Goal: Find specific page/section: Find specific page/section

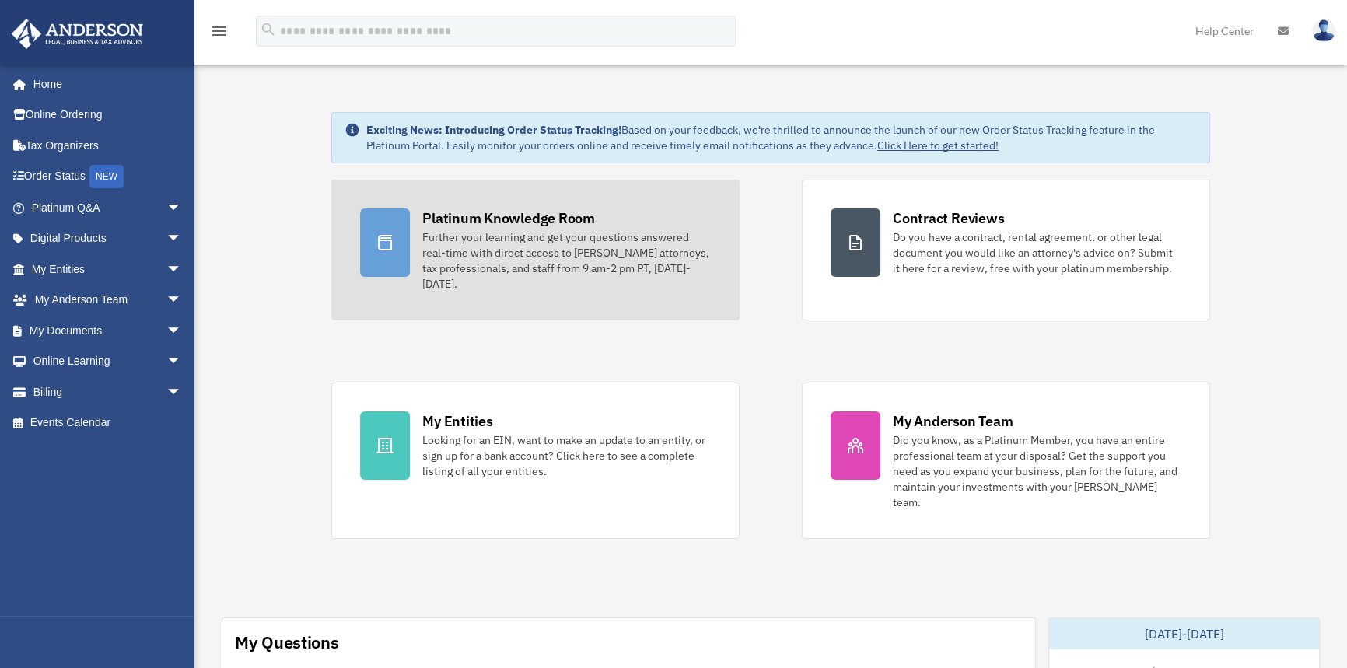
click at [599, 258] on div "Further your learning and get your questions answered real-time with direct acc…" at bounding box center [566, 260] width 288 height 62
click at [540, 249] on div "Further your learning and get your questions answered real-time with direct acc…" at bounding box center [566, 260] width 288 height 62
click at [541, 249] on div "Further your learning and get your questions answered real-time with direct acc…" at bounding box center [566, 260] width 288 height 62
click at [545, 250] on div "Further your learning and get your questions answered real-time with direct acc…" at bounding box center [566, 260] width 288 height 62
click at [404, 239] on div at bounding box center [385, 242] width 50 height 68
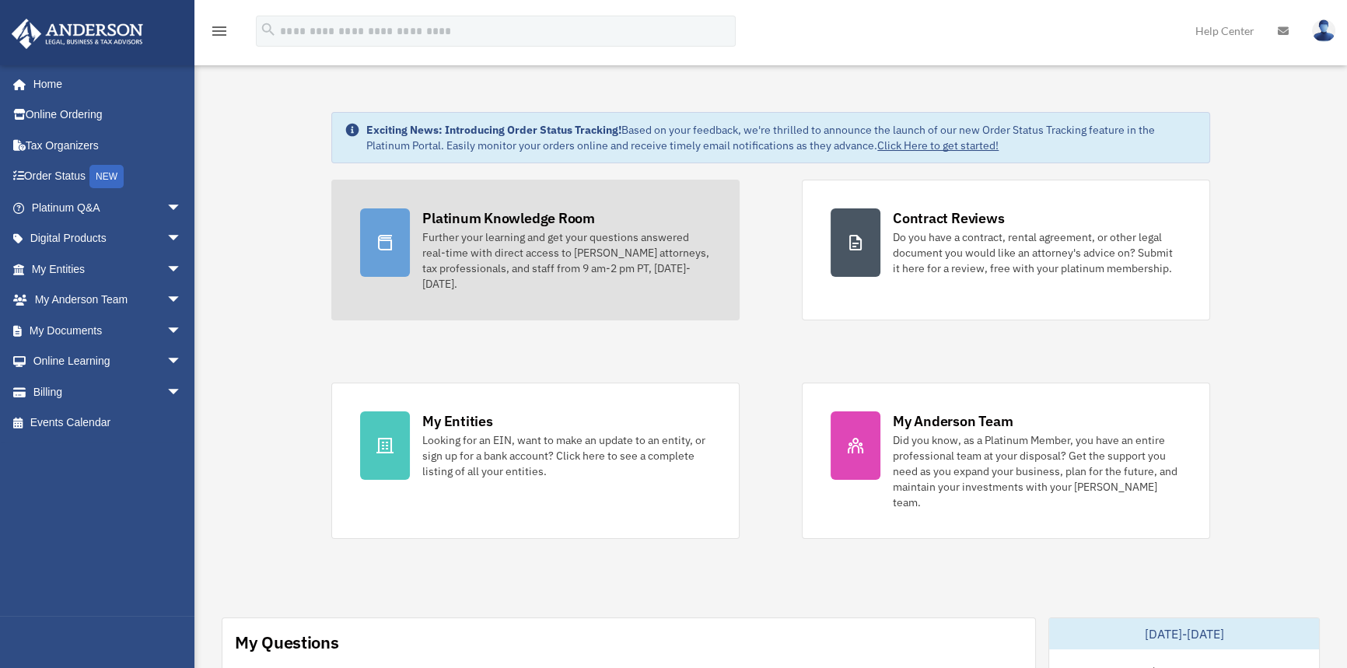
click at [404, 239] on div at bounding box center [385, 242] width 50 height 68
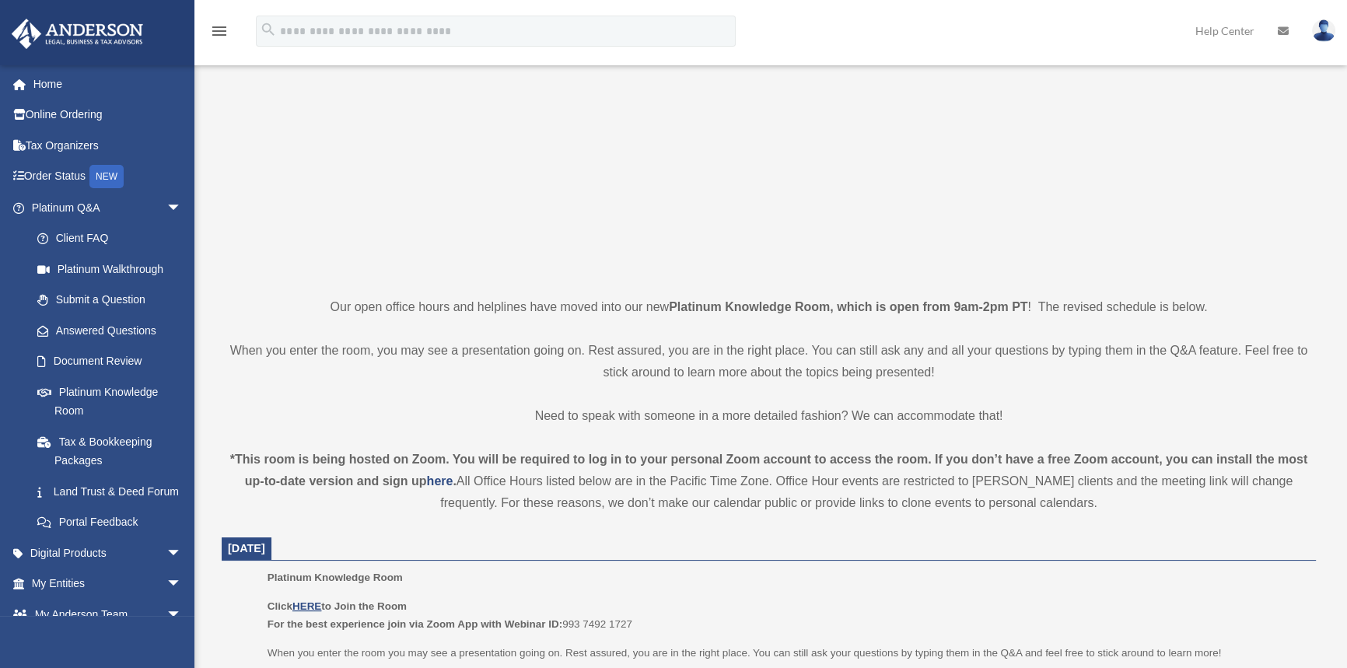
scroll to position [494, 0]
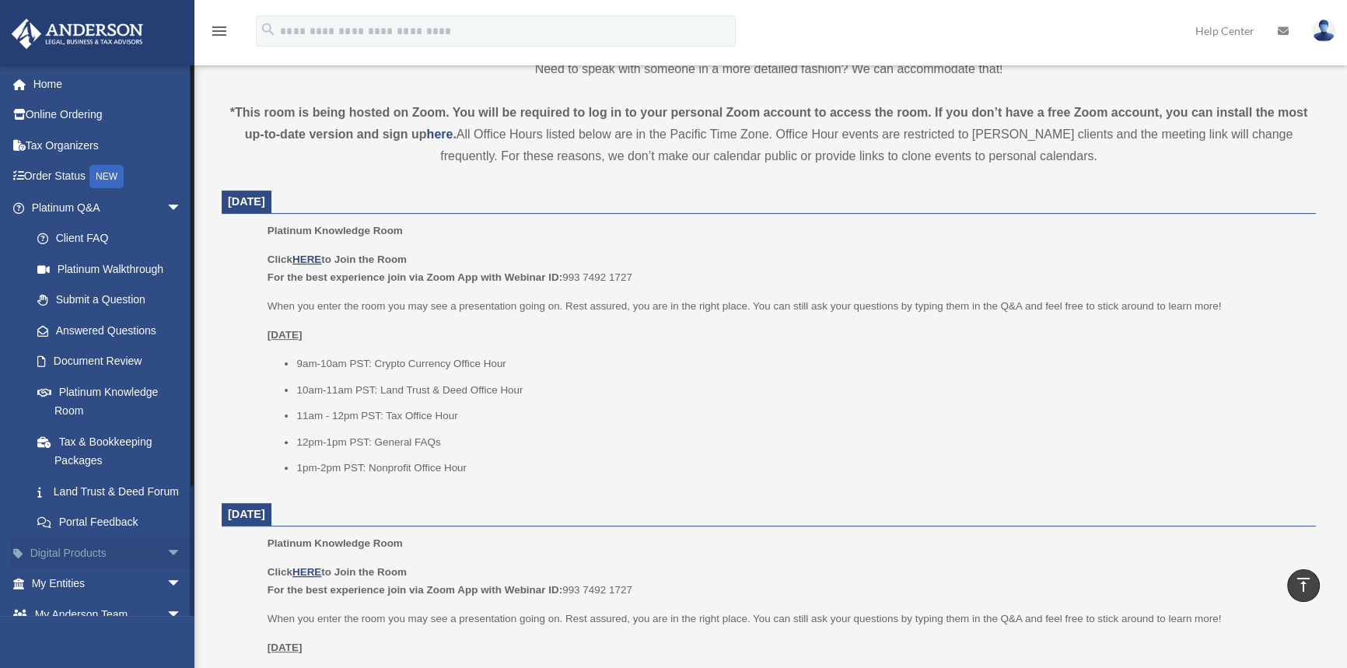
click at [139, 564] on link "Digital Products arrow_drop_down" at bounding box center [108, 552] width 194 height 31
click at [166, 600] on span "arrow_drop_down" at bounding box center [181, 584] width 31 height 32
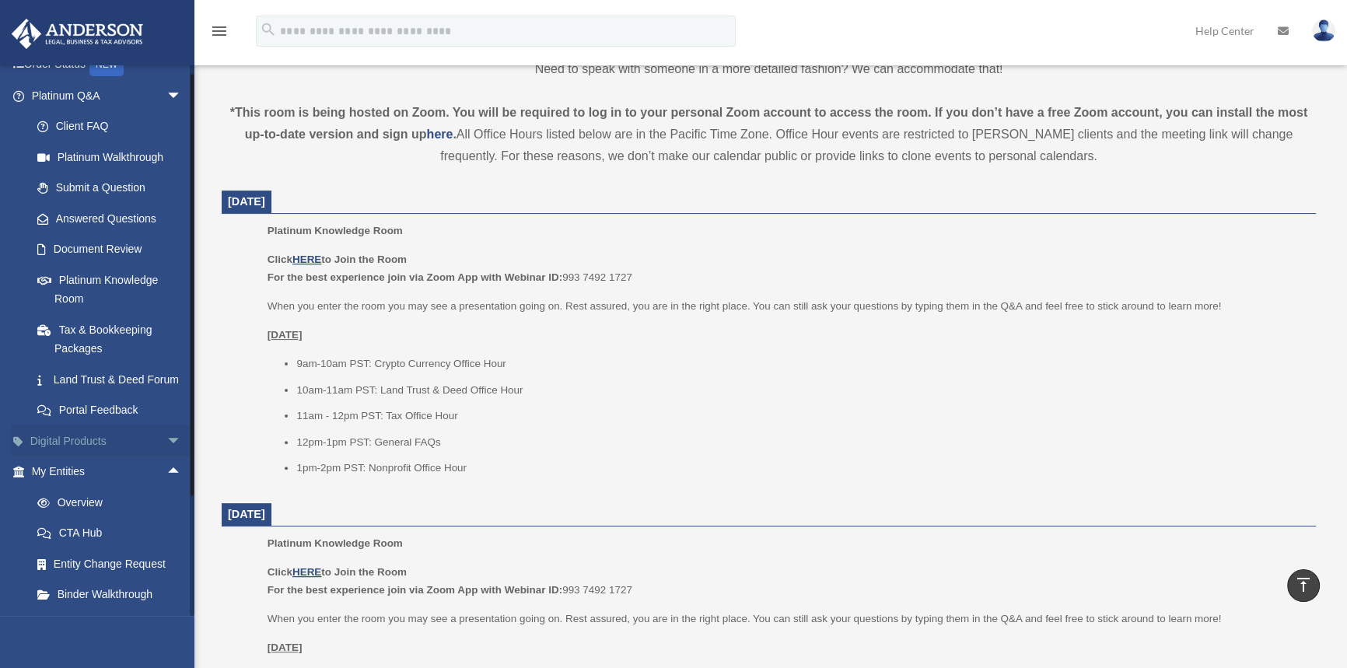
scroll to position [211, 0]
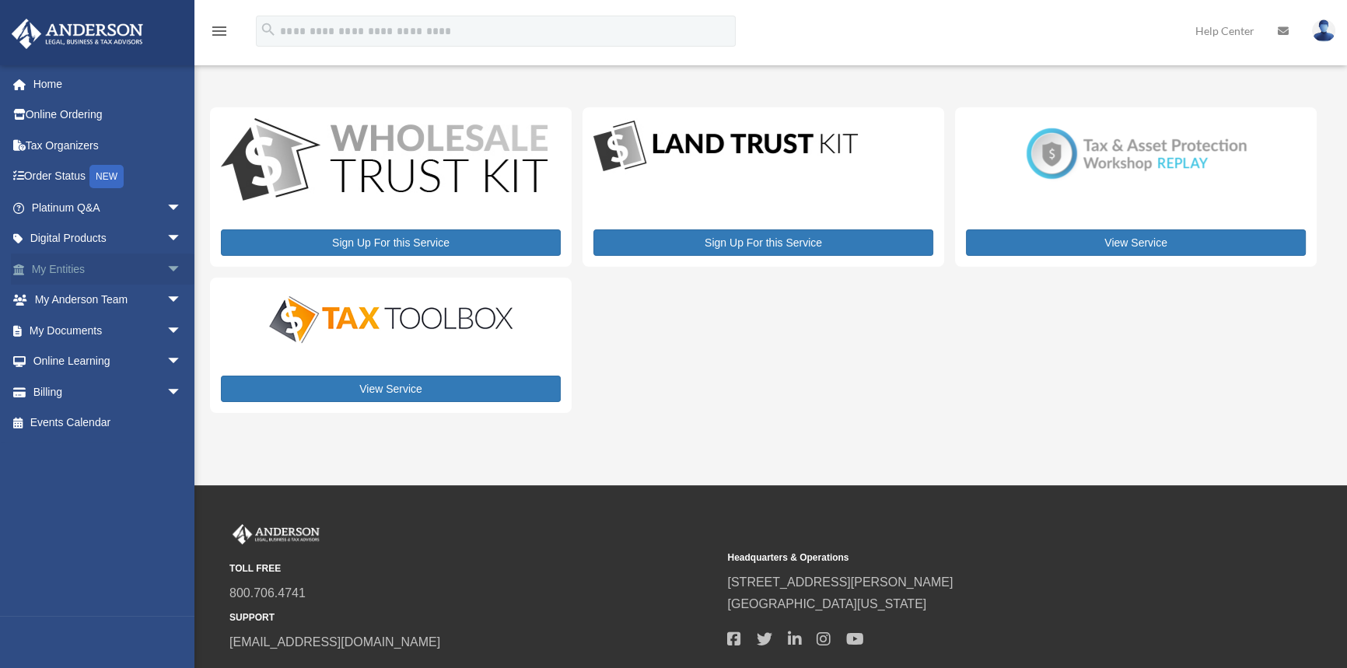
click at [166, 268] on span "arrow_drop_down" at bounding box center [181, 269] width 31 height 32
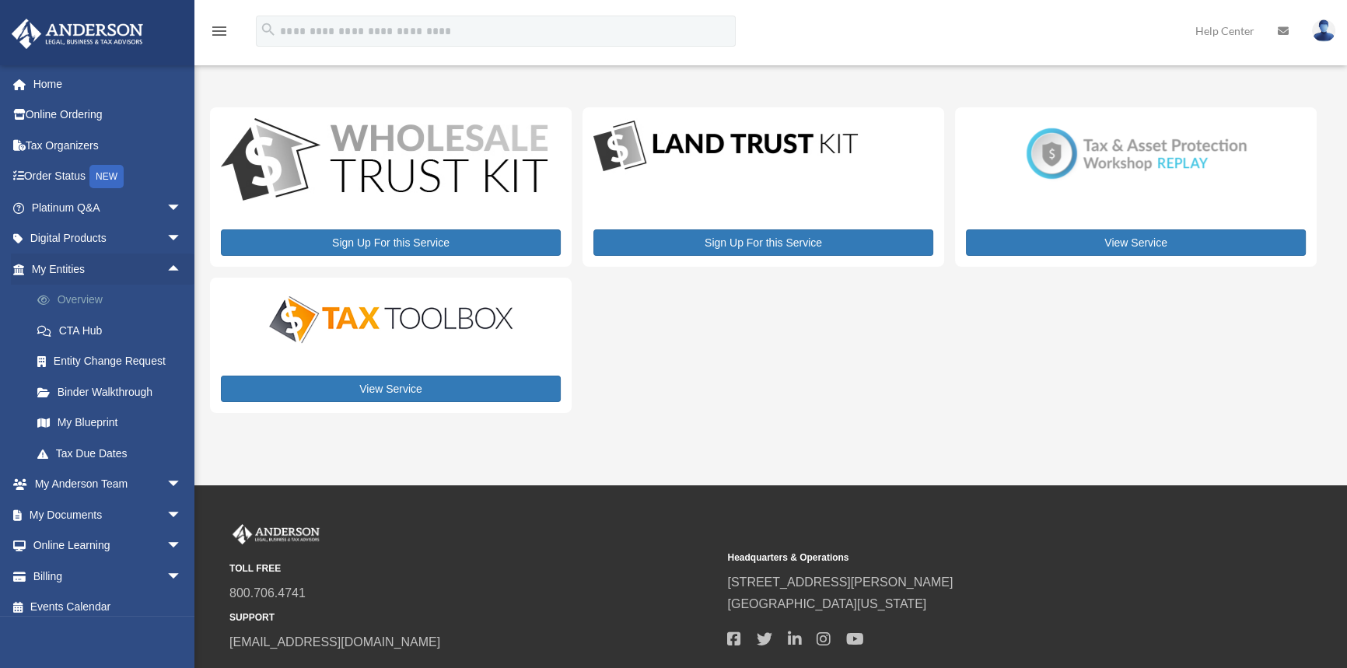
click at [72, 299] on link "Overview" at bounding box center [113, 300] width 183 height 31
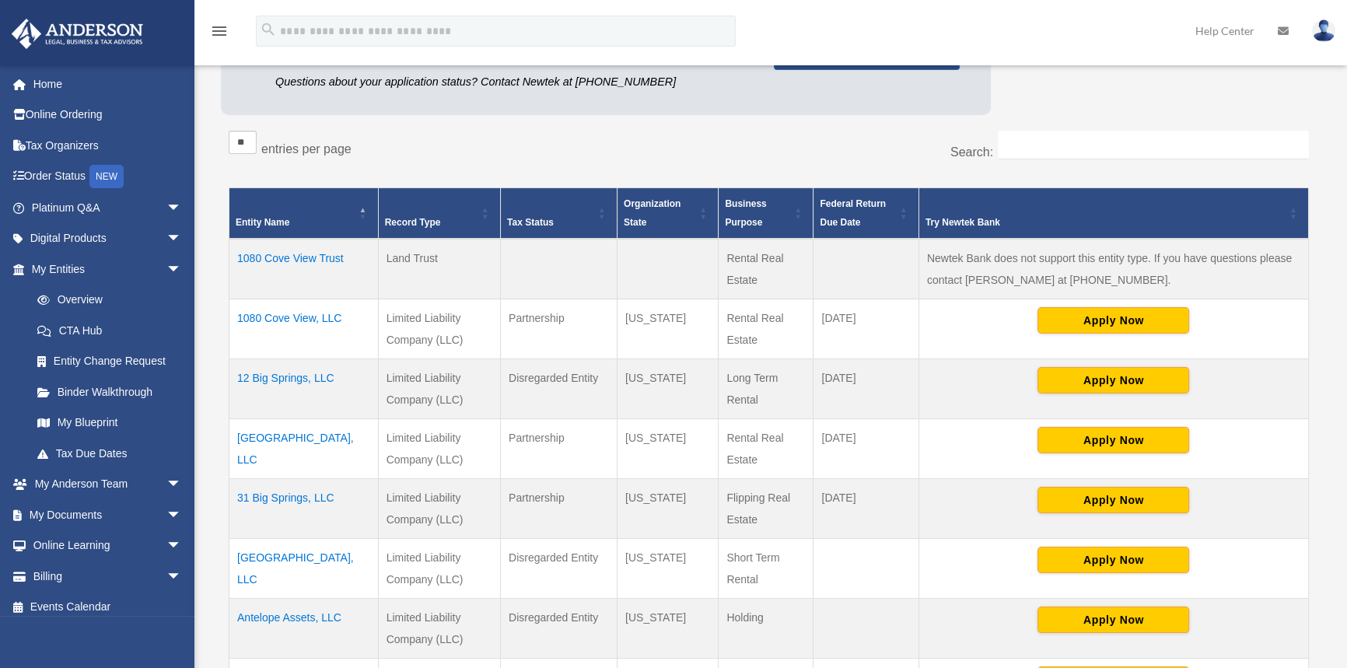
scroll to position [211, 0]
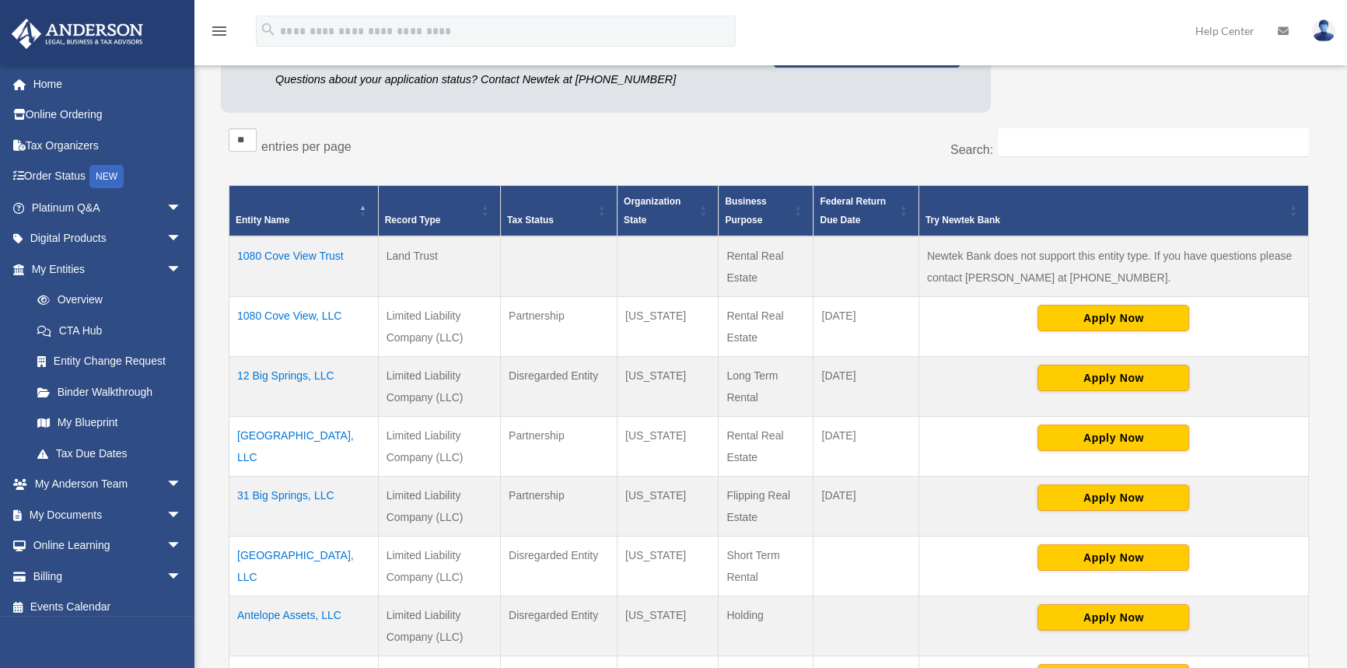
click at [291, 372] on td "12 Big Springs, LLC" at bounding box center [303, 387] width 149 height 60
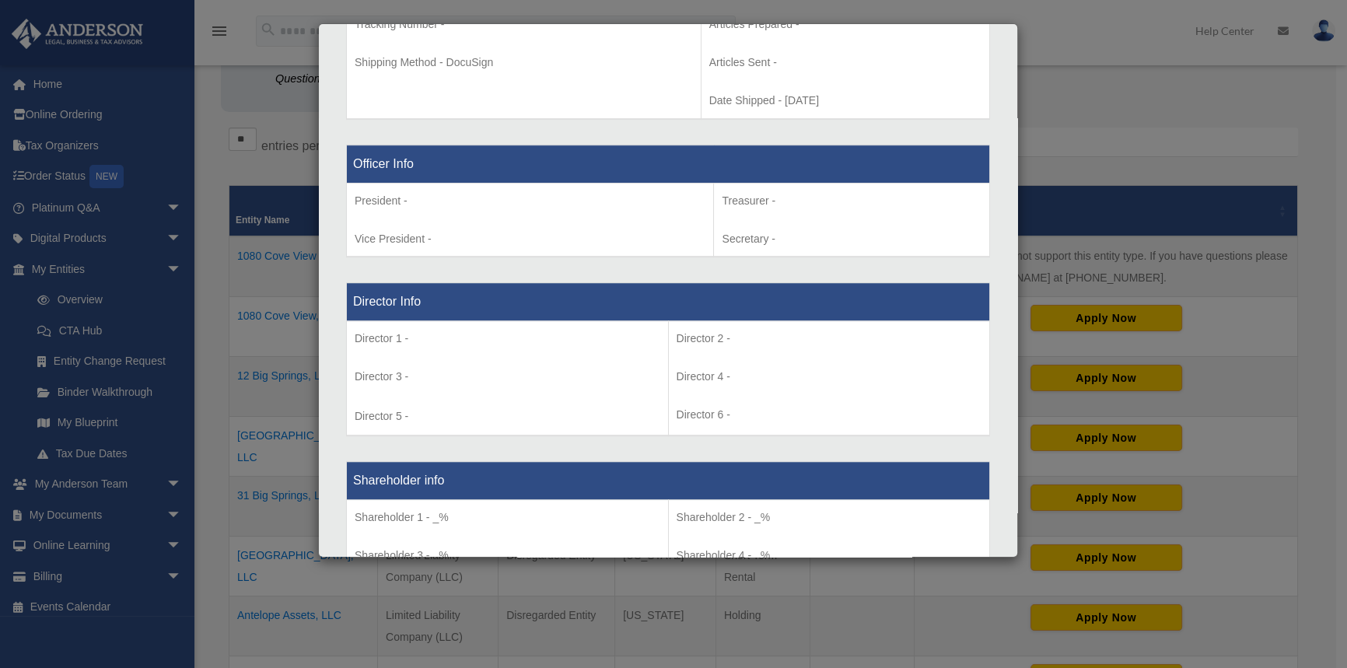
scroll to position [918, 0]
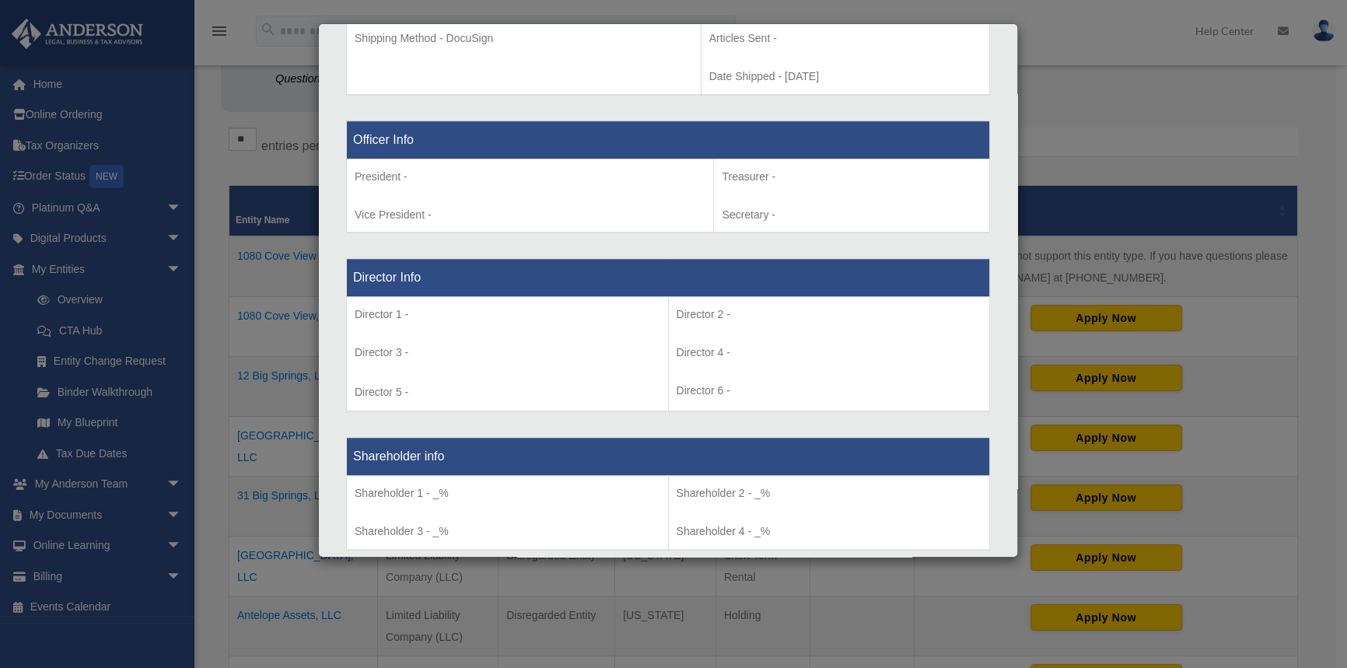
click at [147, 303] on div "Details × Articles Sent Organizational Date" at bounding box center [673, 334] width 1347 height 668
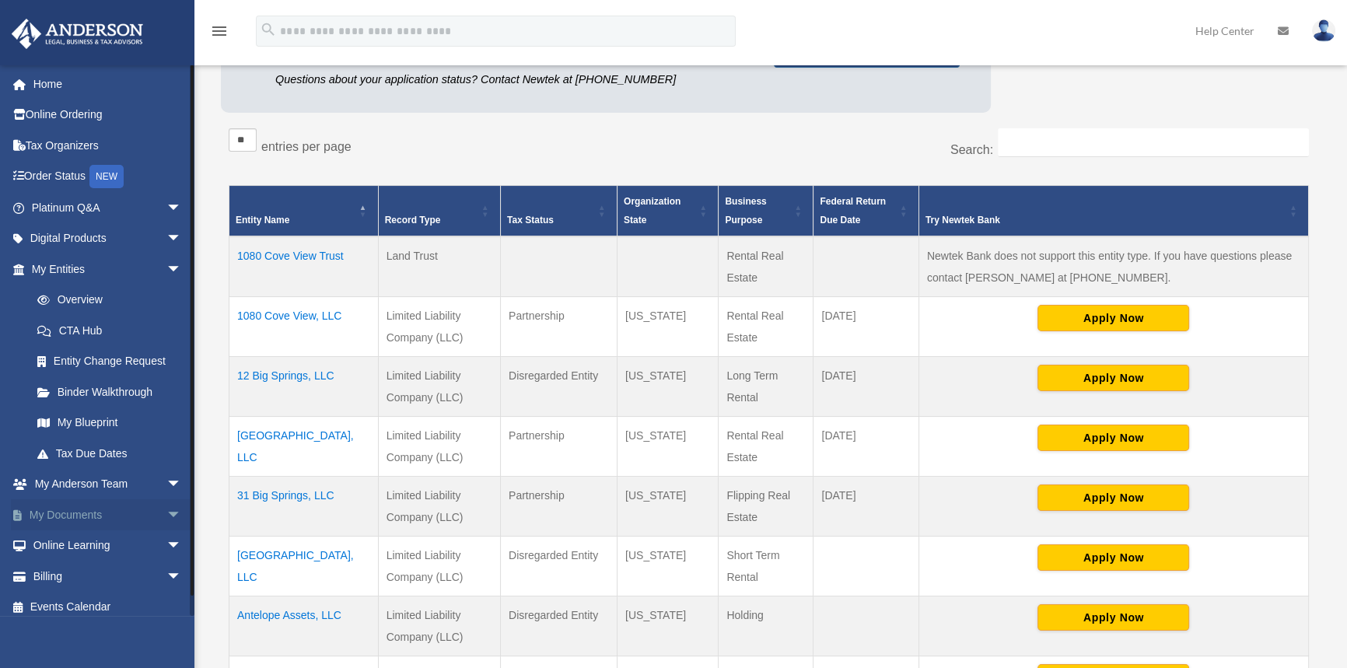
click at [166, 515] on span "arrow_drop_down" at bounding box center [181, 515] width 31 height 32
